Goal: Feedback & Contribution: Submit feedback/report problem

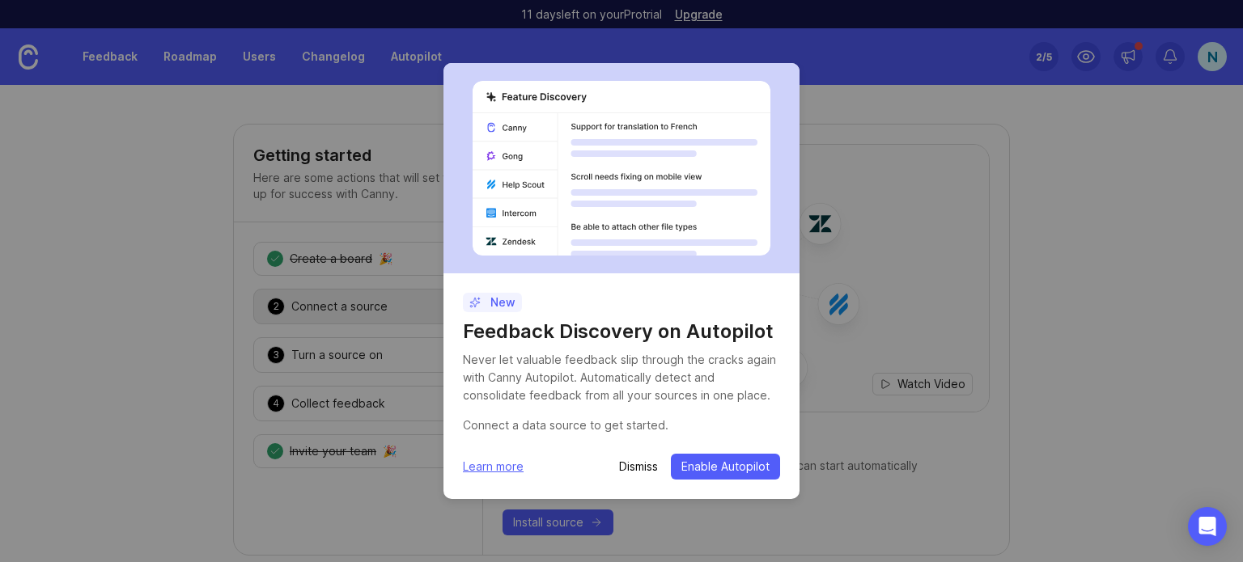
click at [517, 336] on h1 "Feedback Discovery on Autopilot" at bounding box center [621, 332] width 317 height 26
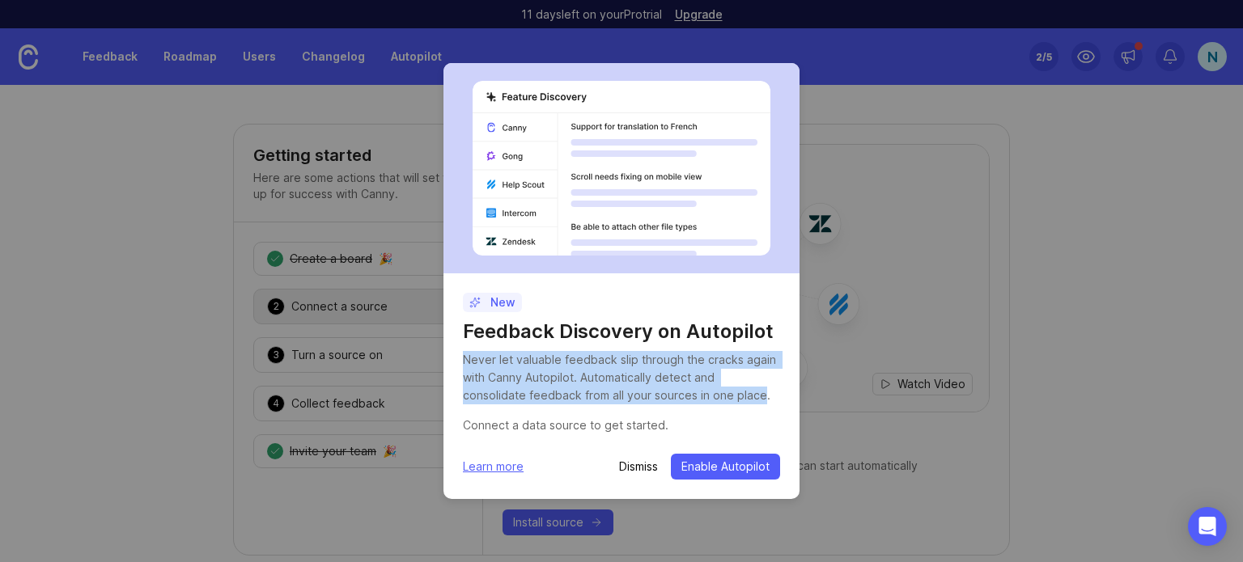
drag, startPoint x: 463, startPoint y: 359, endPoint x: 693, endPoint y: 398, distance: 233.1
click at [693, 398] on div "Never let valuable feedback slip through the cracks again with Canny Autopilot.…" at bounding box center [621, 377] width 317 height 53
drag, startPoint x: 699, startPoint y: 398, endPoint x: 465, endPoint y: 364, distance: 236.3
click at [465, 364] on div "Never let valuable feedback slip through the cracks again with Canny Autopilot.…" at bounding box center [621, 377] width 317 height 53
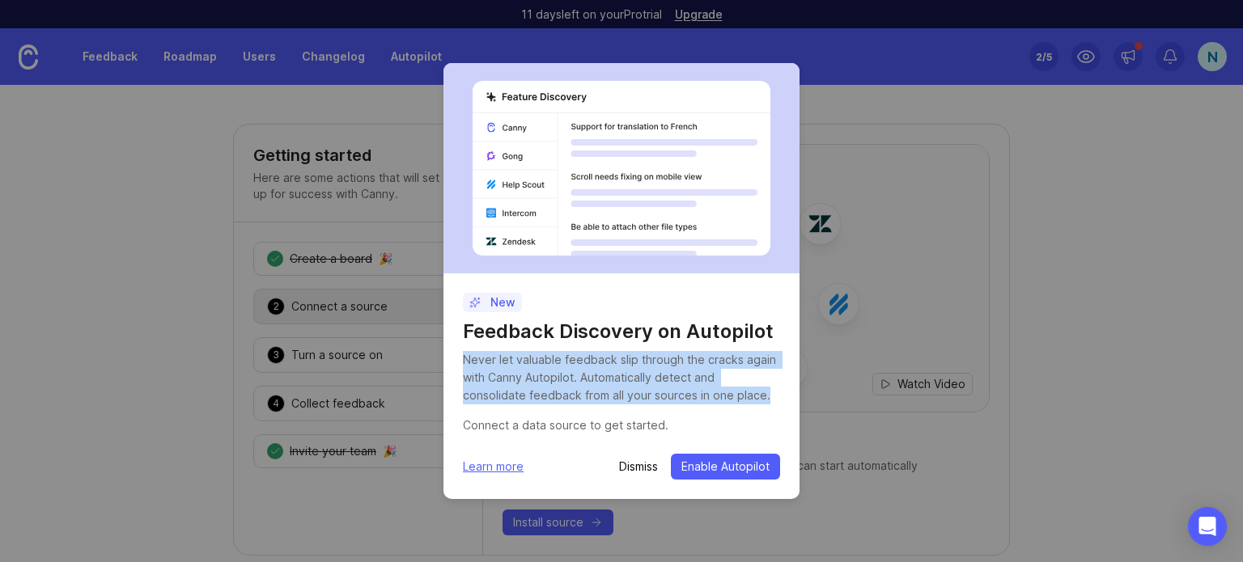
click at [465, 364] on div "Never let valuable feedback slip through the cracks again with Canny Autopilot.…" at bounding box center [621, 377] width 317 height 53
drag, startPoint x: 465, startPoint y: 364, endPoint x: 668, endPoint y: 426, distance: 212.2
click at [668, 426] on div "Never let valuable feedback slip through the cracks again with Canny Autopilot.…" at bounding box center [621, 392] width 317 height 83
click at [668, 426] on div "Connect a data source to get started." at bounding box center [621, 426] width 317 height 18
drag, startPoint x: 668, startPoint y: 426, endPoint x: 464, endPoint y: 354, distance: 216.8
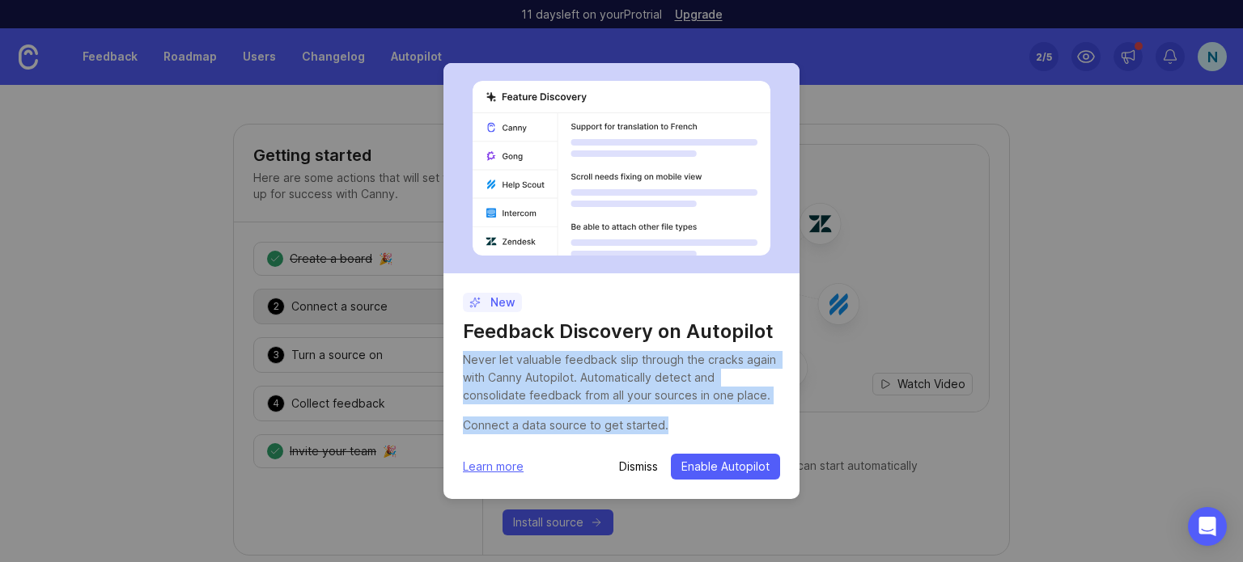
click at [464, 354] on div "Never let valuable feedback slip through the cracks again with Canny Autopilot.…" at bounding box center [621, 392] width 317 height 83
click at [464, 354] on div "Never let valuable feedback slip through the cracks again with Canny Autopilot.…" at bounding box center [621, 377] width 317 height 53
drag, startPoint x: 464, startPoint y: 354, endPoint x: 672, endPoint y: 431, distance: 222.5
click at [672, 431] on div "Never let valuable feedback slip through the cracks again with Canny Autopilot.…" at bounding box center [621, 392] width 317 height 83
click at [672, 431] on div "Connect a data source to get started." at bounding box center [621, 426] width 317 height 18
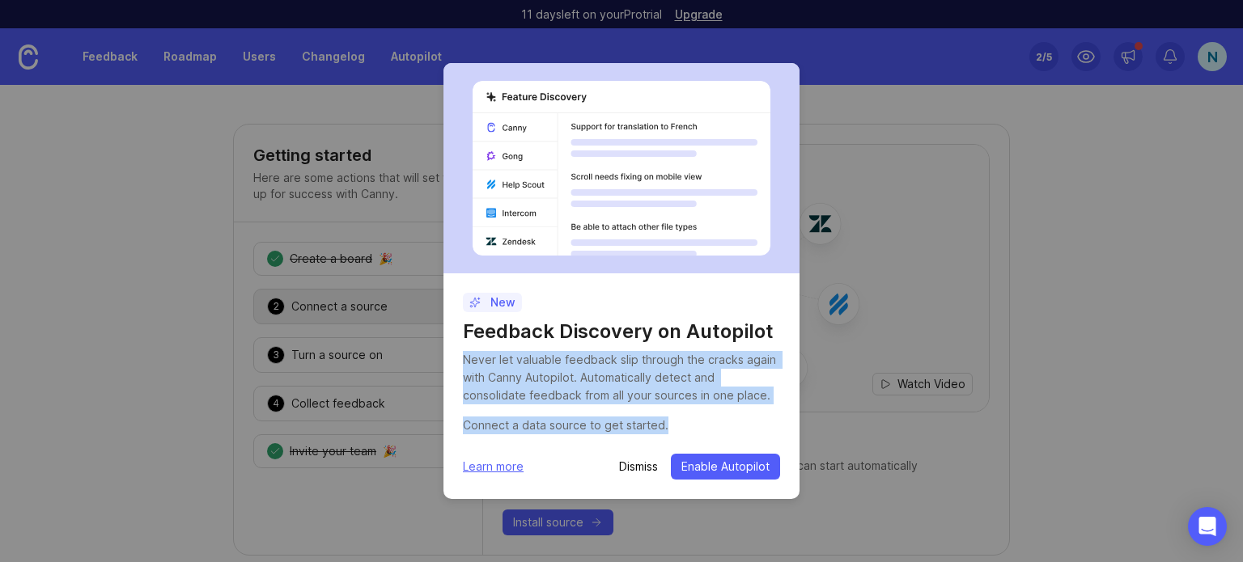
drag, startPoint x: 663, startPoint y: 426, endPoint x: 465, endPoint y: 363, distance: 208.1
click at [465, 363] on div "Never let valuable feedback slip through the cracks again with Canny Autopilot.…" at bounding box center [621, 392] width 317 height 83
click at [465, 363] on div "Never let valuable feedback slip through the cracks again with Canny Autopilot.…" at bounding box center [621, 377] width 317 height 53
drag, startPoint x: 465, startPoint y: 363, endPoint x: 667, endPoint y: 426, distance: 212.2
click at [667, 426] on div "Never let valuable feedback slip through the cracks again with Canny Autopilot.…" at bounding box center [621, 392] width 317 height 83
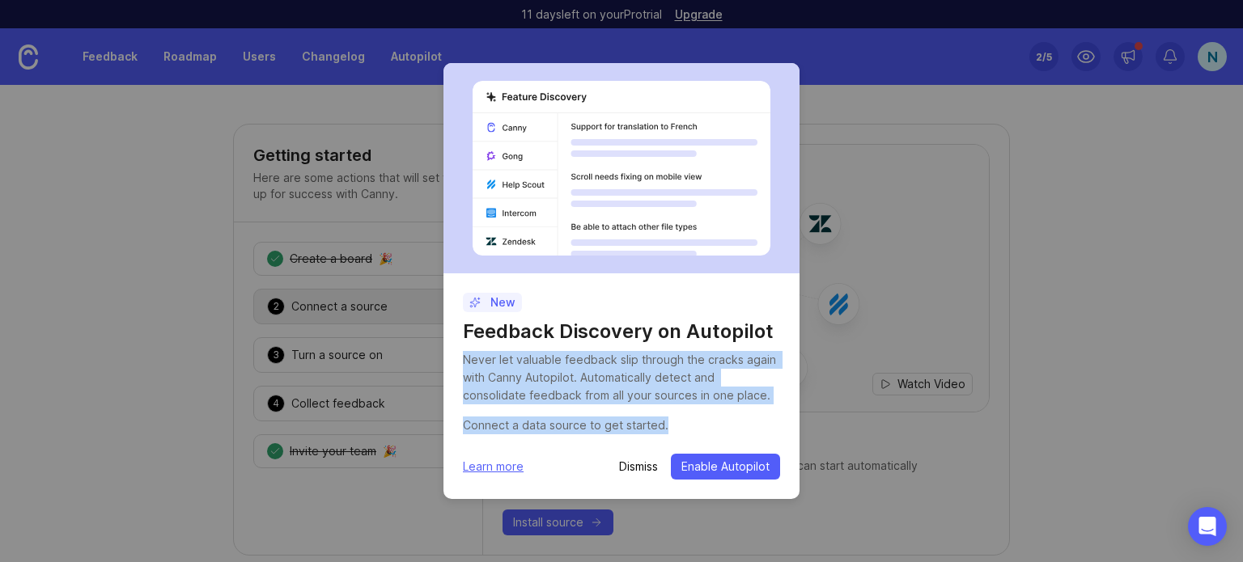
click at [667, 426] on div "Connect a data source to get started." at bounding box center [621, 426] width 317 height 18
drag, startPoint x: 663, startPoint y: 426, endPoint x: 464, endPoint y: 358, distance: 210.6
click at [464, 358] on div "Never let valuable feedback slip through the cracks again with Canny Autopilot.…" at bounding box center [621, 392] width 317 height 83
click at [464, 358] on div "Never let valuable feedback slip through the cracks again with Canny Autopilot.…" at bounding box center [621, 377] width 317 height 53
drag, startPoint x: 464, startPoint y: 358, endPoint x: 662, endPoint y: 424, distance: 209.1
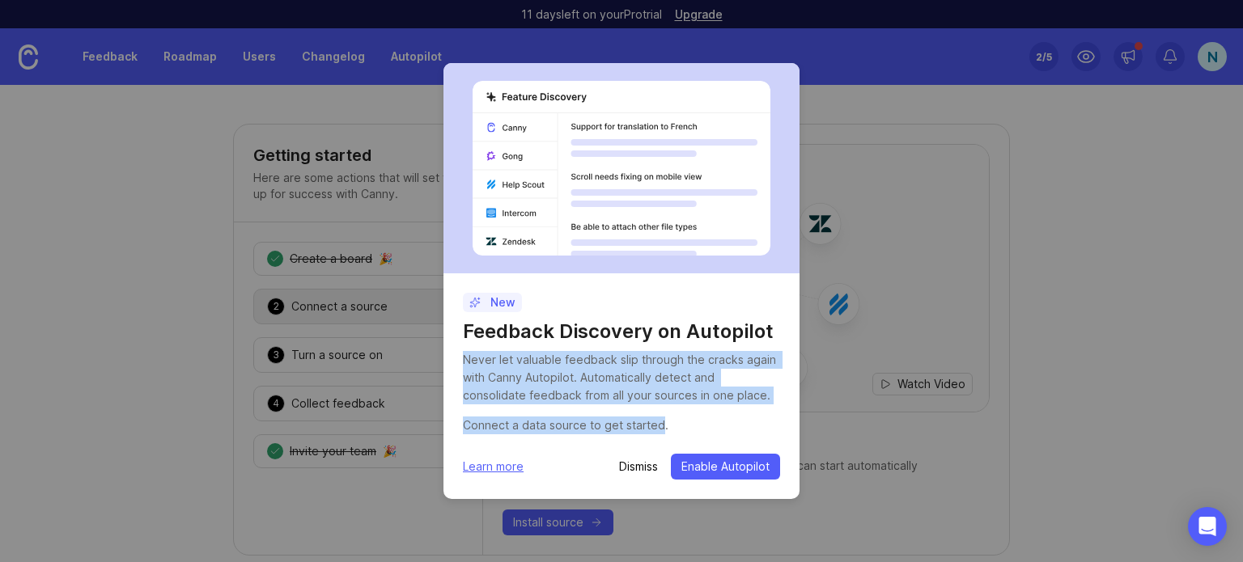
click at [662, 424] on div "Never let valuable feedback slip through the cracks again with Canny Autopilot.…" at bounding box center [621, 392] width 317 height 83
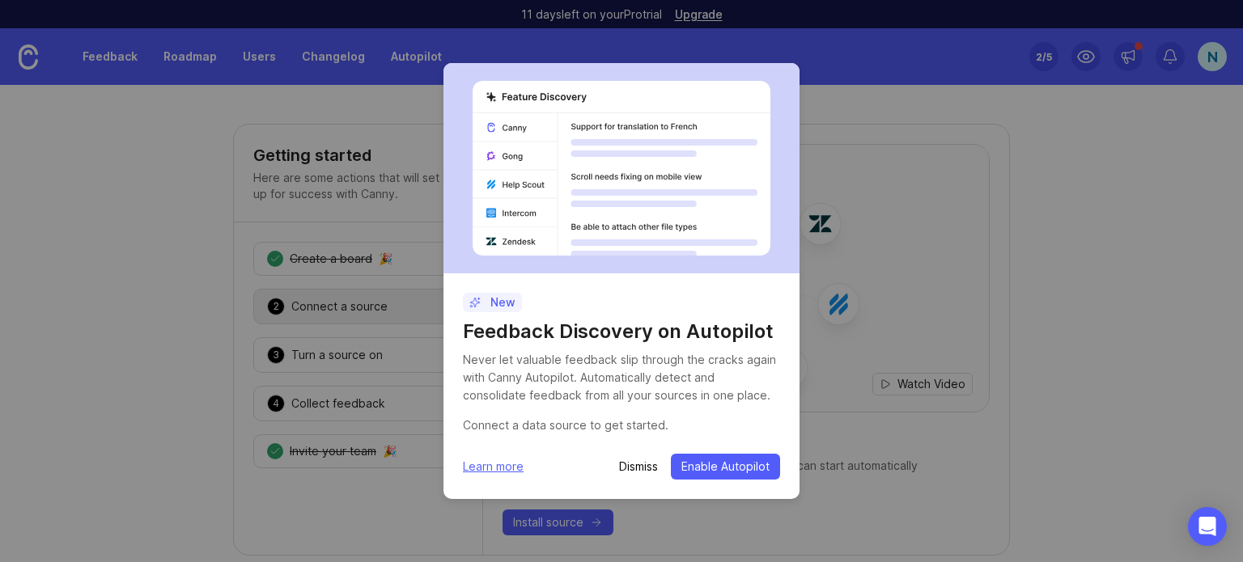
click at [670, 426] on div "Connect a data source to get started." at bounding box center [621, 426] width 317 height 18
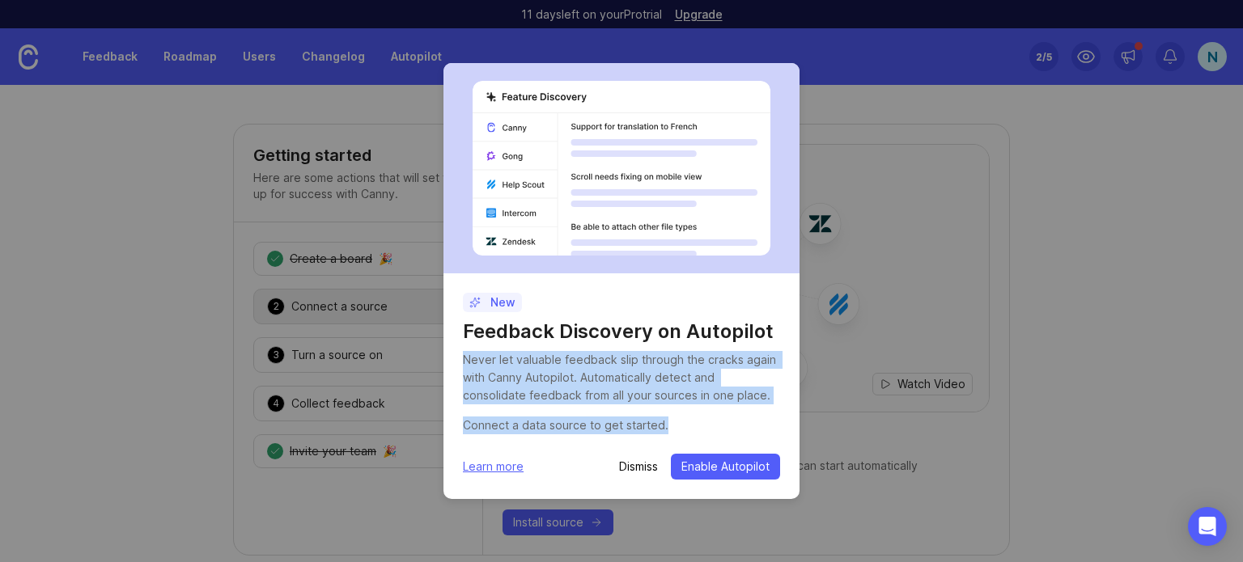
drag, startPoint x: 664, startPoint y: 426, endPoint x: 465, endPoint y: 362, distance: 208.3
click at [465, 362] on div "Never let valuable feedback slip through the cracks again with Canny Autopilot.…" at bounding box center [621, 392] width 317 height 83
click at [465, 362] on div "Never let valuable feedback slip through the cracks again with Canny Autopilot.…" at bounding box center [621, 377] width 317 height 53
drag, startPoint x: 465, startPoint y: 362, endPoint x: 665, endPoint y: 426, distance: 209.9
click at [665, 426] on div "Never let valuable feedback slip through the cracks again with Canny Autopilot.…" at bounding box center [621, 392] width 317 height 83
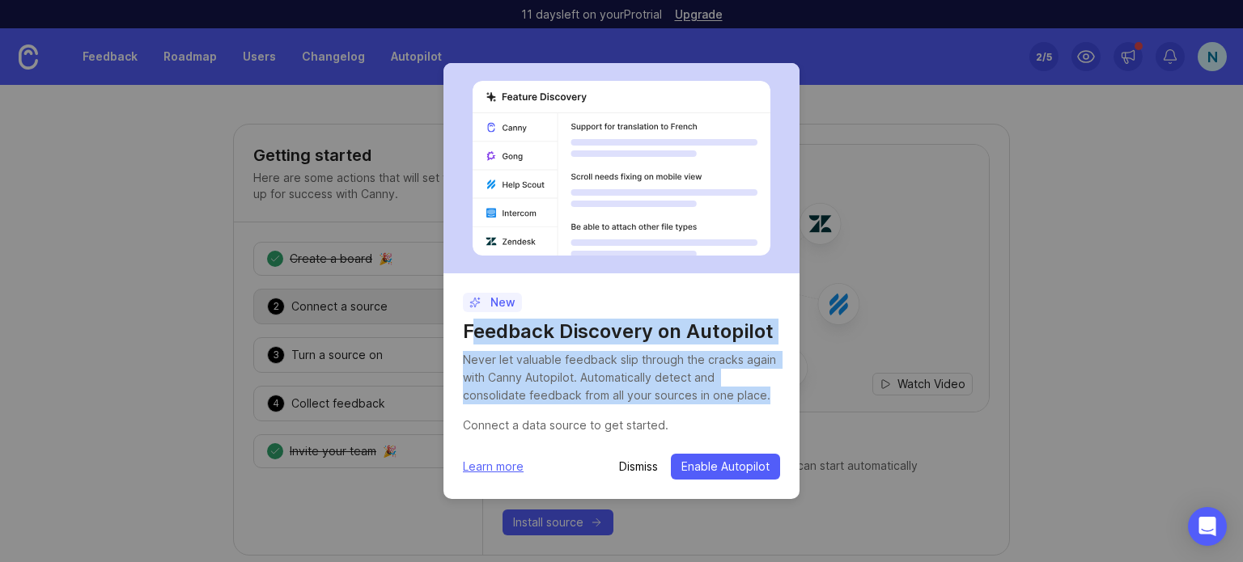
drag, startPoint x: 469, startPoint y: 333, endPoint x: 766, endPoint y: 399, distance: 303.5
click at [766, 399] on section "New Feedback Discovery on Autopilot Never let valuable feedback slip through th…" at bounding box center [621, 387] width 356 height 226
click at [766, 399] on div "Never let valuable feedback slip through the cracks again with Canny Autopilot.…" at bounding box center [621, 377] width 317 height 53
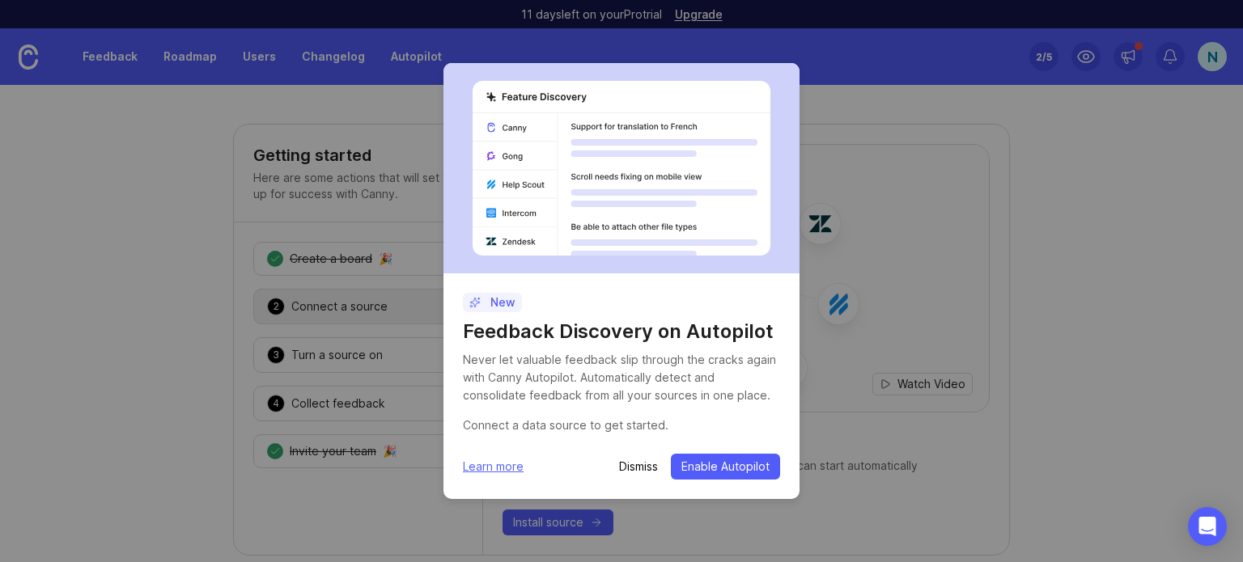
click at [641, 463] on p "Dismiss" at bounding box center [638, 467] width 39 height 16
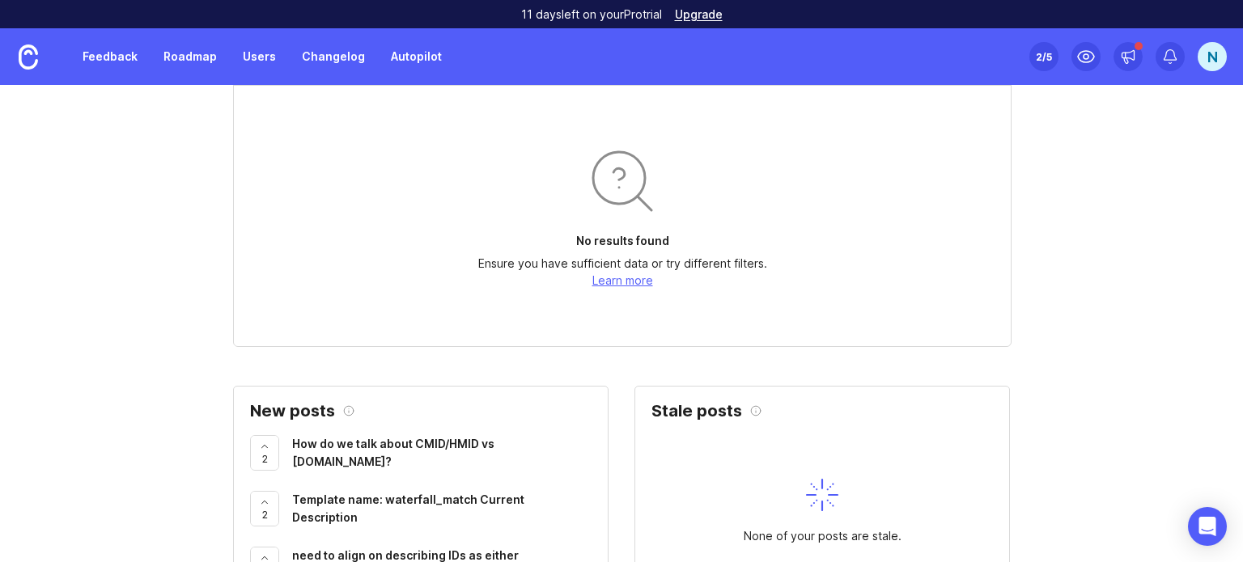
scroll to position [828, 0]
click at [385, 456] on div "How do we talk about CMID/HMID vs [DOMAIN_NAME]?" at bounding box center [441, 453] width 299 height 40
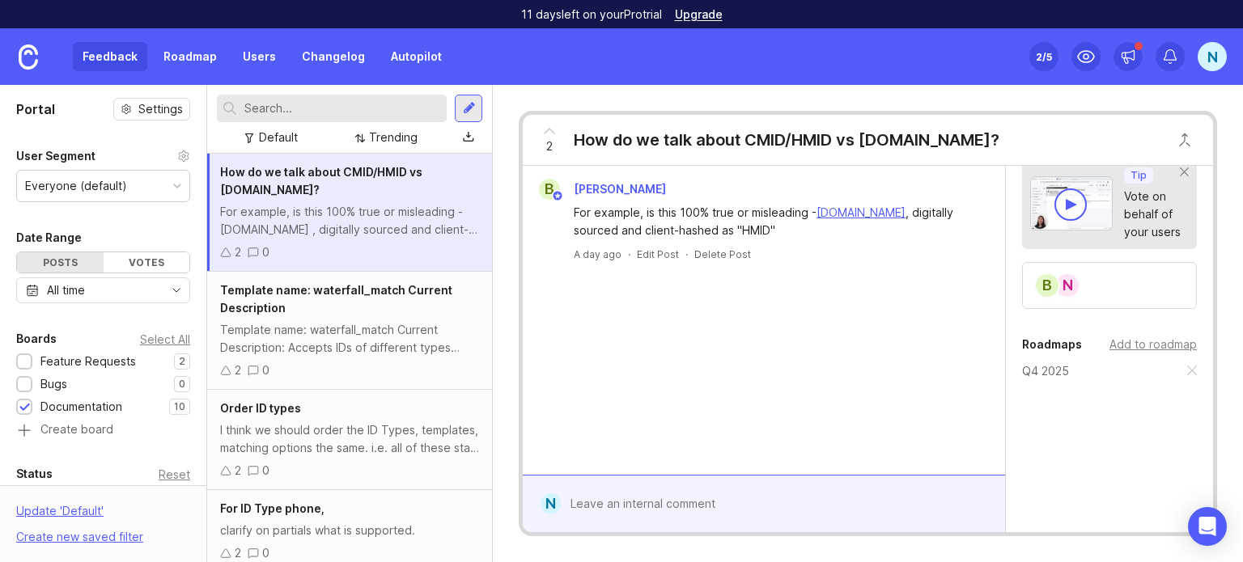
click at [227, 252] on icon at bounding box center [225, 252] width 11 height 11
click at [544, 132] on icon at bounding box center [549, 130] width 19 height 19
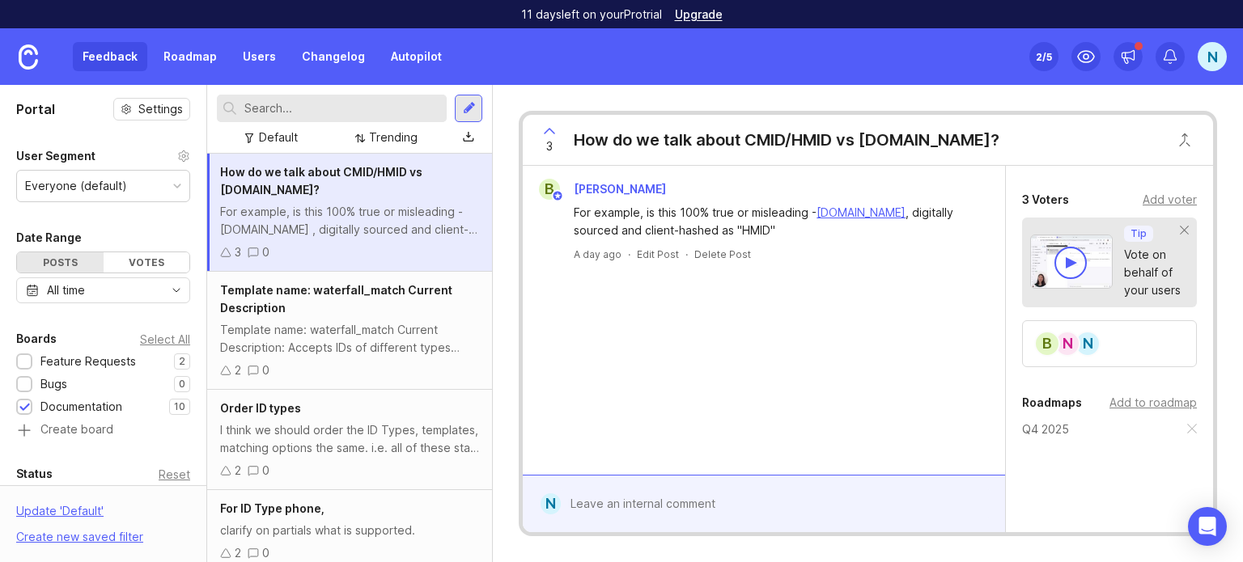
scroll to position [246, 0]
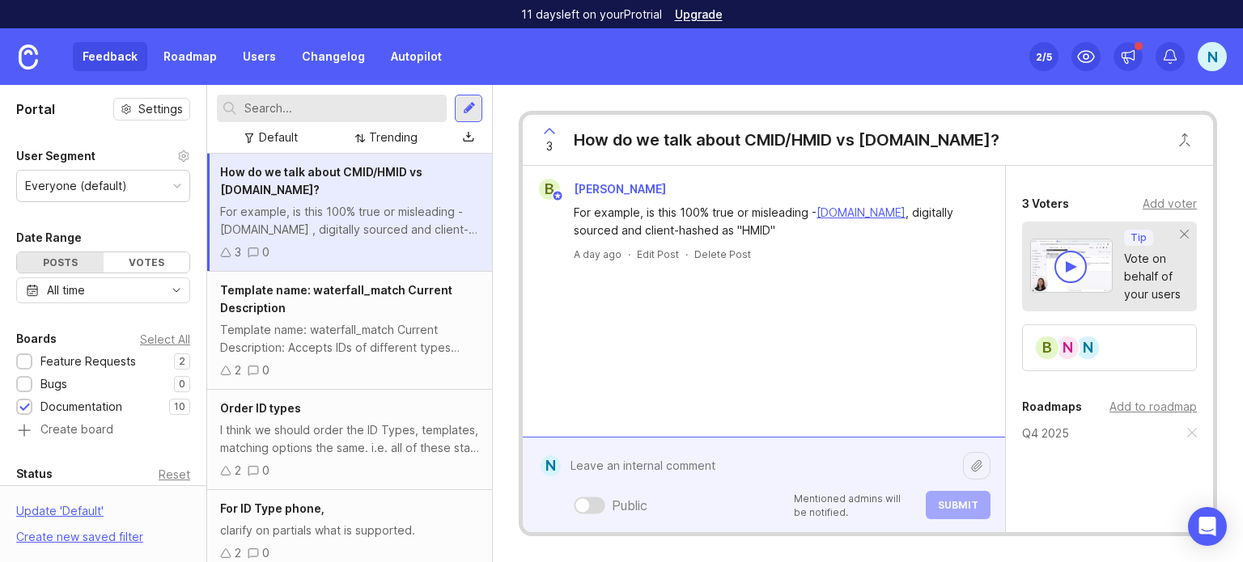
click at [622, 502] on div "Public Mentioned admins will be notified. Submit" at bounding box center [776, 485] width 430 height 69
click at [639, 464] on textarea "I think the word "client-hashed" is confusing" at bounding box center [762, 466] width 402 height 31
click at [762, 465] on textarea "I think "client-hashed" is confusing" at bounding box center [762, 466] width 402 height 31
type textarea "I think "client-hashed" is confusing if you're the client reading it"
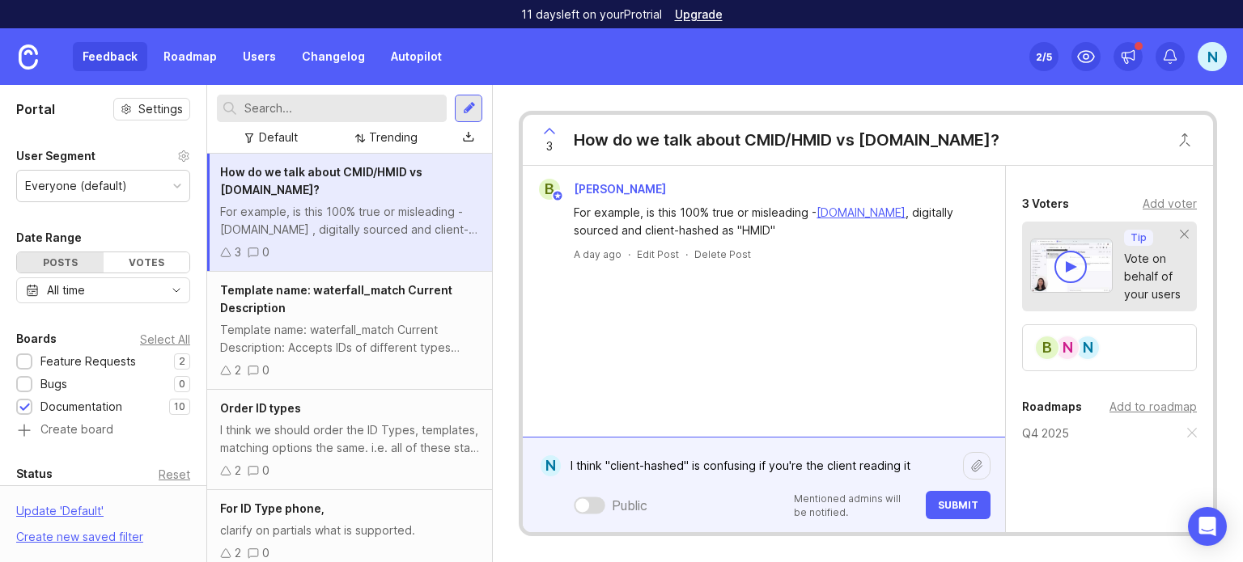
click at [946, 498] on button "Submit" at bounding box center [958, 505] width 65 height 28
